Goal: Task Accomplishment & Management: Manage account settings

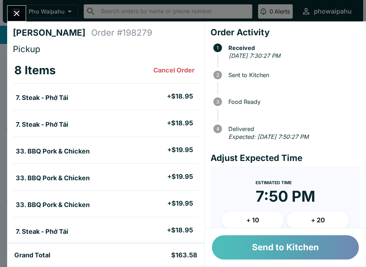
click at [282, 242] on button "Send to Kitchen" at bounding box center [285, 247] width 147 height 24
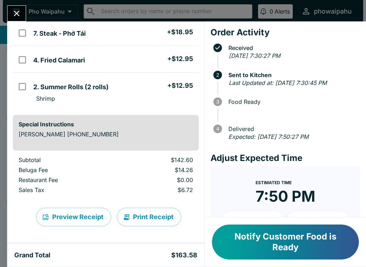
scroll to position [198, 0]
click at [120, 135] on p "[PERSON_NAME] [PHONE_NUMBER]" at bounding box center [106, 134] width 174 height 7
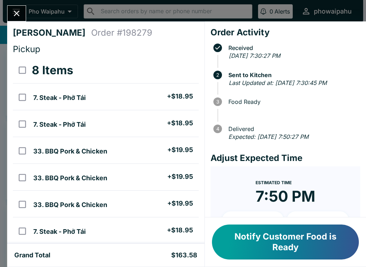
scroll to position [0, 0]
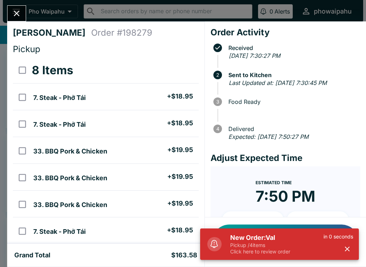
click at [257, 242] on p "Pickup / 4 items" at bounding box center [276, 245] width 93 height 6
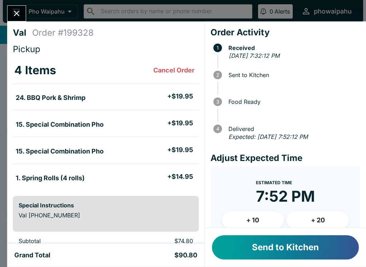
click at [270, 249] on button "Send to Kitchen" at bounding box center [285, 247] width 147 height 24
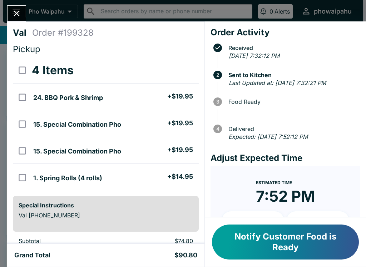
click at [273, 233] on button "Notify Customer Food is Ready" at bounding box center [285, 242] width 147 height 35
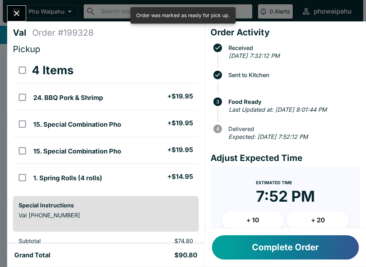
click at [276, 248] on button "Complete Order" at bounding box center [285, 247] width 147 height 24
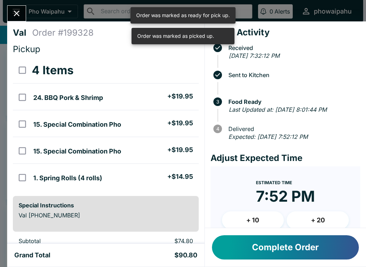
click at [21, 14] on icon "Close" at bounding box center [17, 14] width 10 height 10
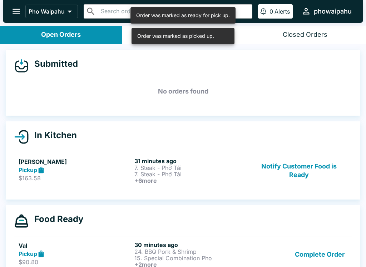
click at [268, 247] on div "Complete Order" at bounding box center [298, 255] width 97 height 26
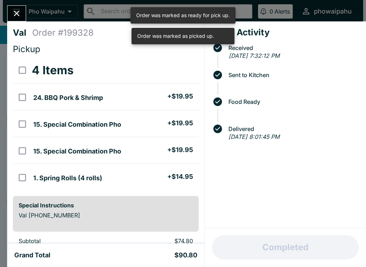
click at [16, 14] on icon "Close" at bounding box center [17, 14] width 6 height 6
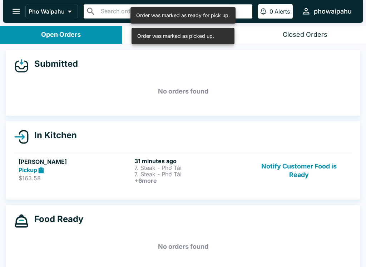
click at [36, 163] on h5 "[PERSON_NAME]" at bounding box center [75, 162] width 113 height 9
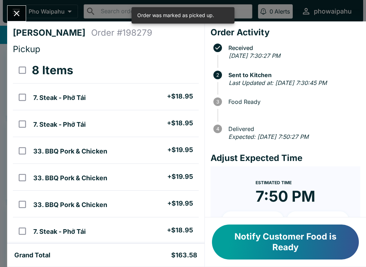
click at [258, 244] on button "Notify Customer Food is Ready" at bounding box center [285, 242] width 147 height 35
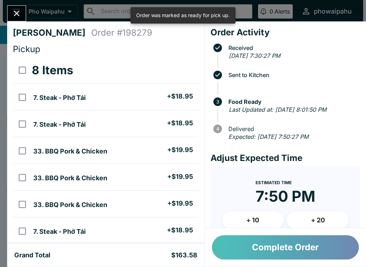
click at [267, 248] on button "Complete Order" at bounding box center [285, 247] width 147 height 24
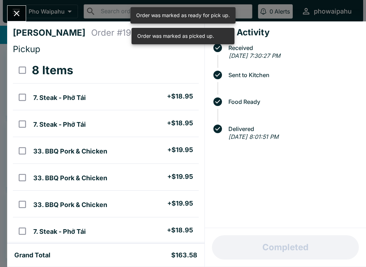
scroll to position [26, 0]
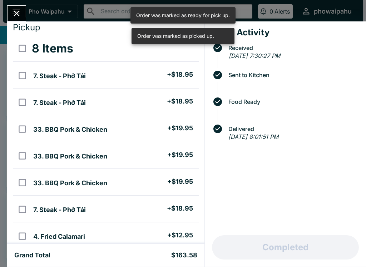
click at [11, 8] on button "Close" at bounding box center [17, 13] width 18 height 15
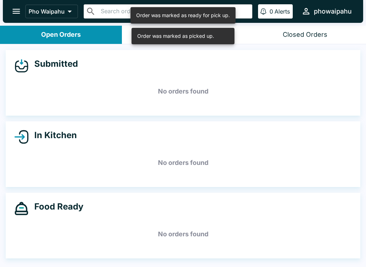
click at [10, 8] on button "open drawer" at bounding box center [16, 11] width 18 height 18
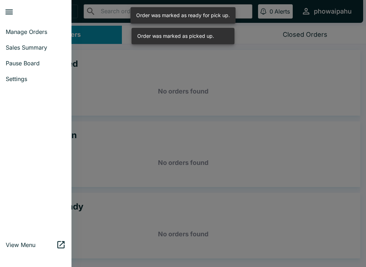
click at [114, 82] on div at bounding box center [183, 133] width 366 height 267
